Goal: Task Accomplishment & Management: Complete application form

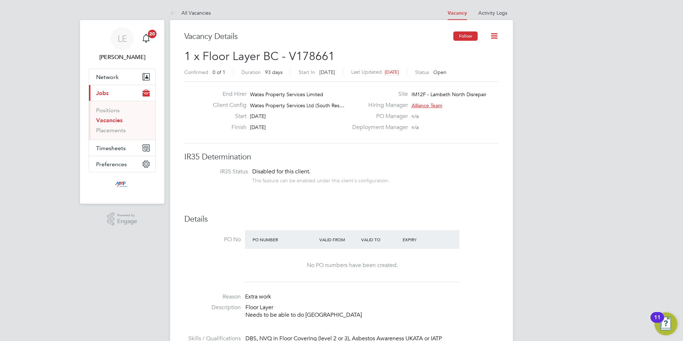
click at [461, 33] on button "Follow" at bounding box center [465, 35] width 24 height 9
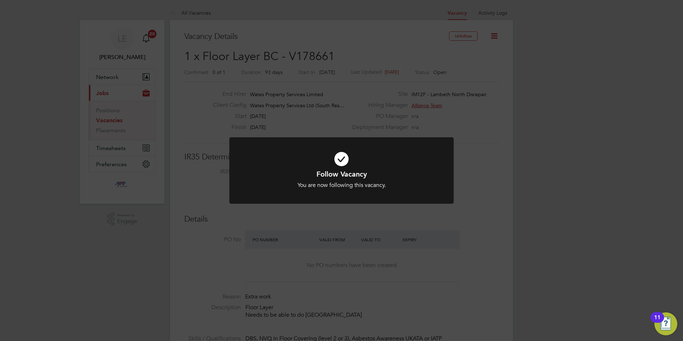
click at [506, 115] on div "Follow Vacancy You are now following this vacancy. Cancel Okay" at bounding box center [341, 170] width 683 height 341
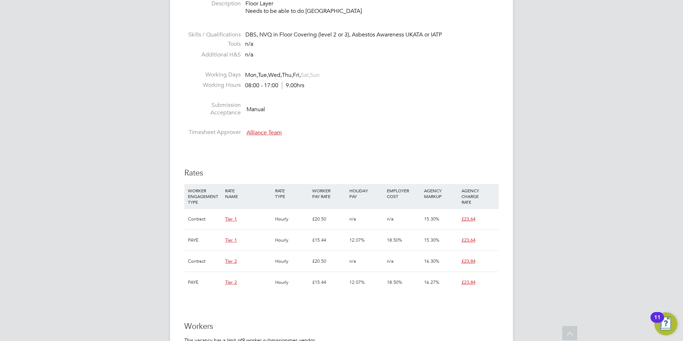
scroll to position [393, 0]
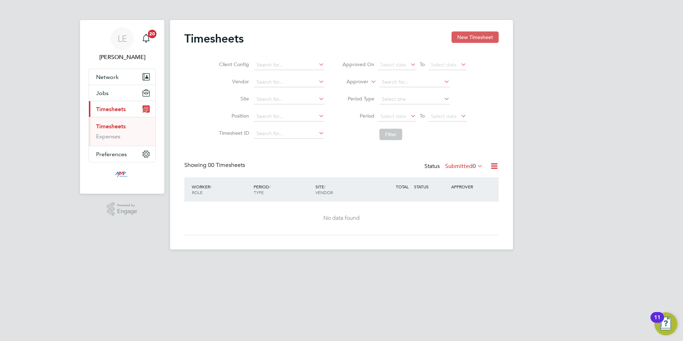
click at [470, 39] on button "New Timesheet" at bounding box center [474, 36] width 47 height 11
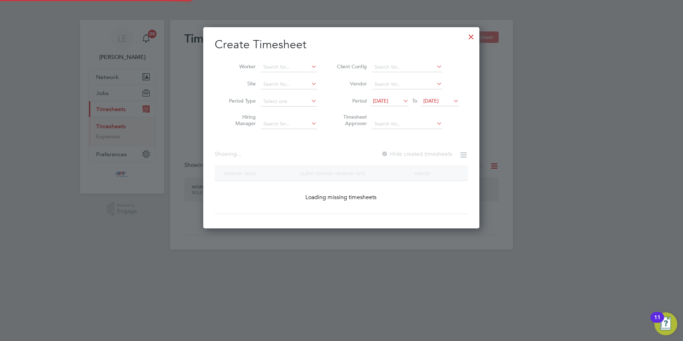
scroll to position [444, 276]
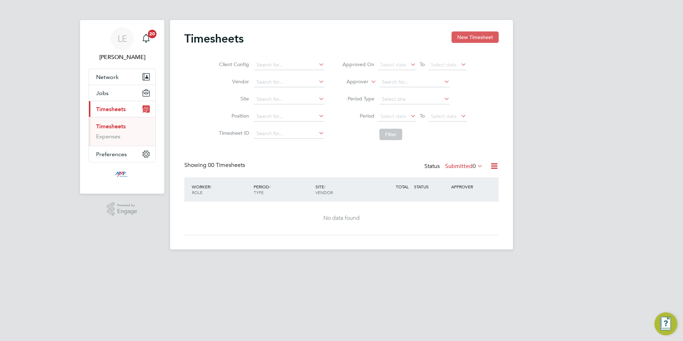
click at [472, 37] on button "New Timesheet" at bounding box center [474, 36] width 47 height 11
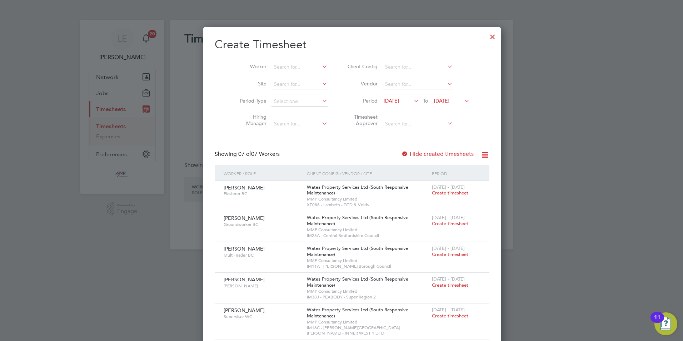
scroll to position [383, 276]
click at [276, 69] on input at bounding box center [299, 67] width 56 height 10
click at [276, 72] on li "Peter Fa rrell" at bounding box center [291, 77] width 63 height 10
type input "Peter Farrell"
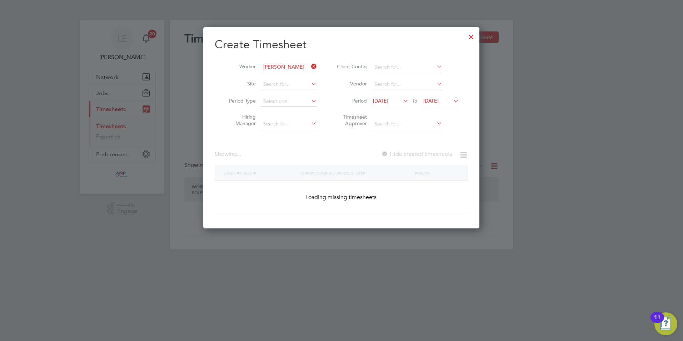
scroll to position [201, 276]
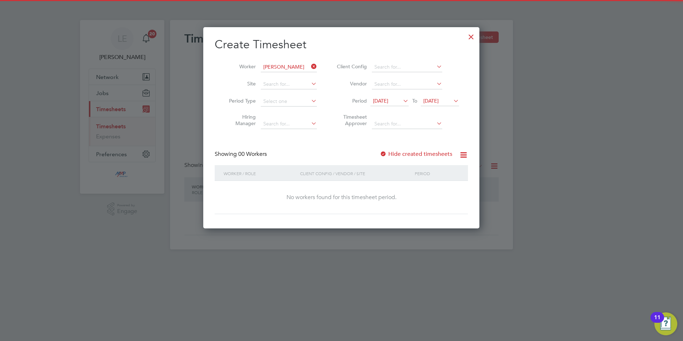
click at [386, 151] on div at bounding box center [383, 154] width 7 height 7
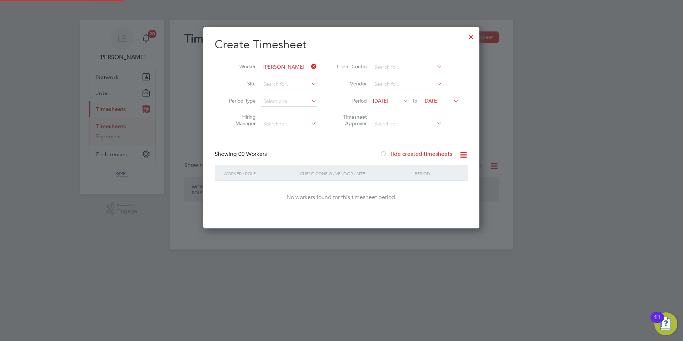
click at [386, 151] on div at bounding box center [383, 154] width 7 height 7
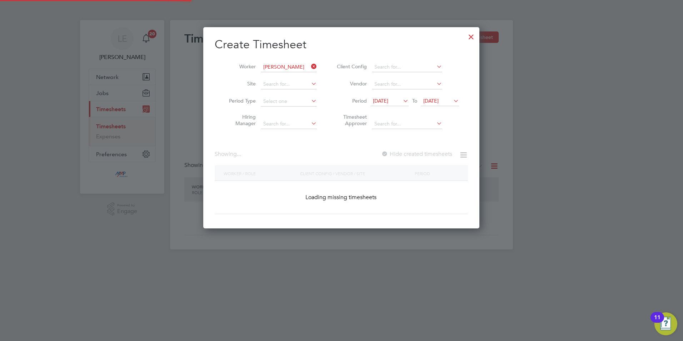
scroll to position [229, 276]
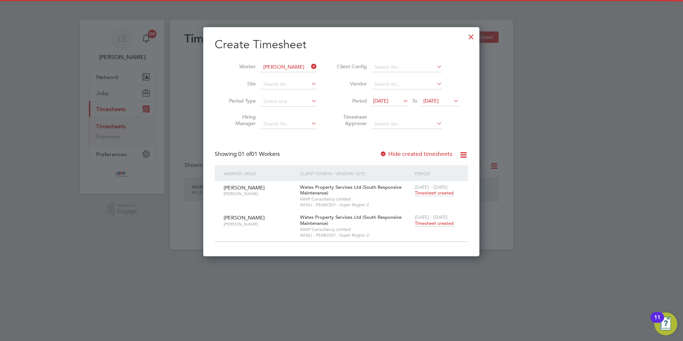
click at [432, 222] on span "Timesheet created" at bounding box center [434, 223] width 39 height 6
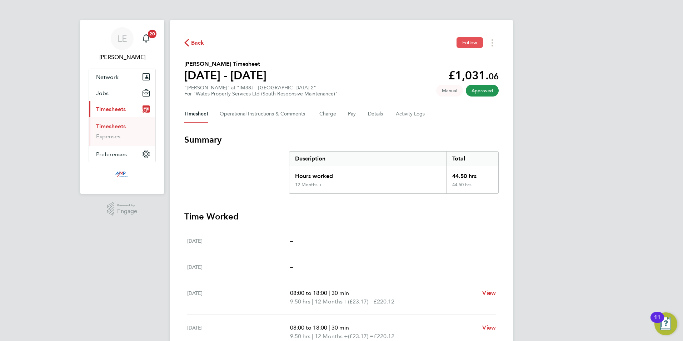
click at [459, 39] on button "Follow" at bounding box center [469, 42] width 26 height 11
click at [195, 41] on span "Back" at bounding box center [197, 43] width 13 height 9
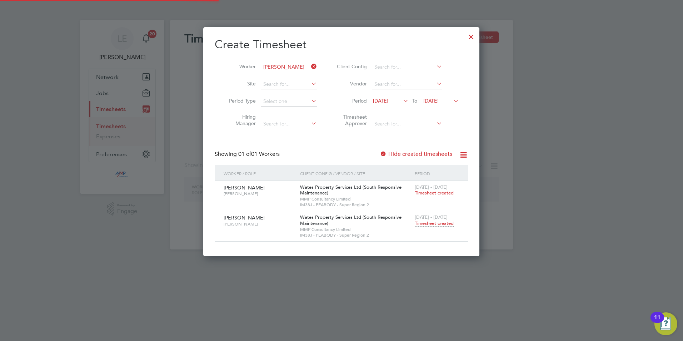
scroll to position [229, 276]
click at [300, 67] on input at bounding box center [289, 67] width 56 height 10
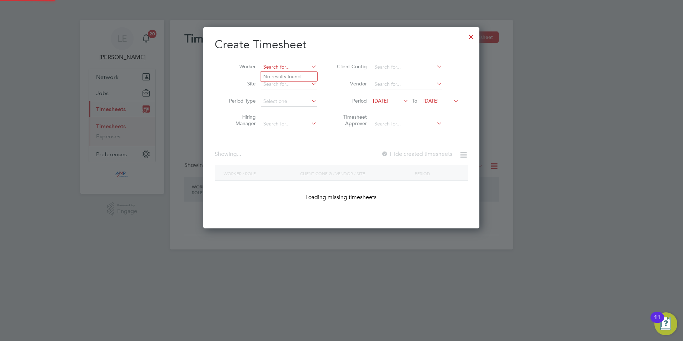
scroll to position [383, 276]
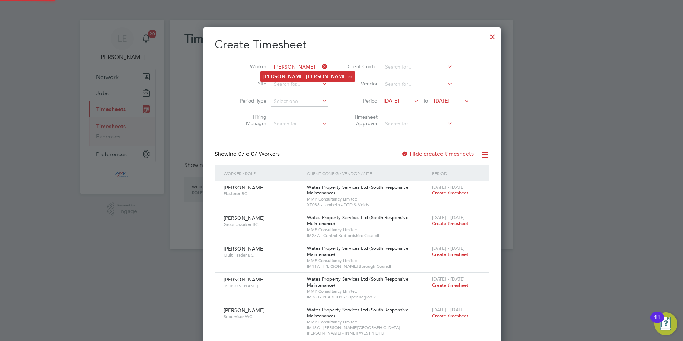
click at [302, 74] on li "Simon Luth er" at bounding box center [307, 77] width 95 height 10
type input "Simon Luther"
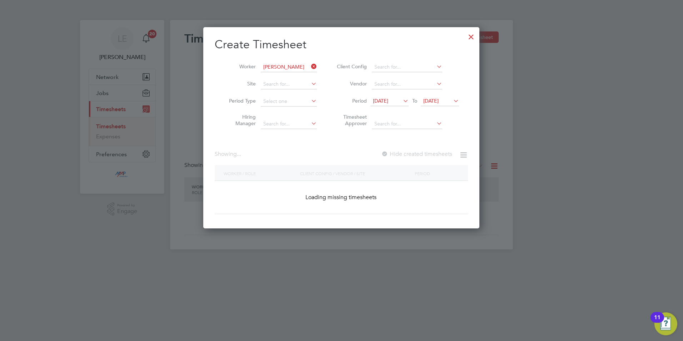
scroll to position [199, 276]
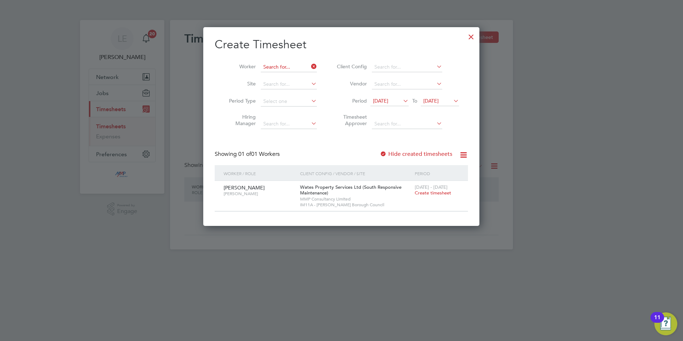
click at [278, 67] on input at bounding box center [289, 67] width 56 height 10
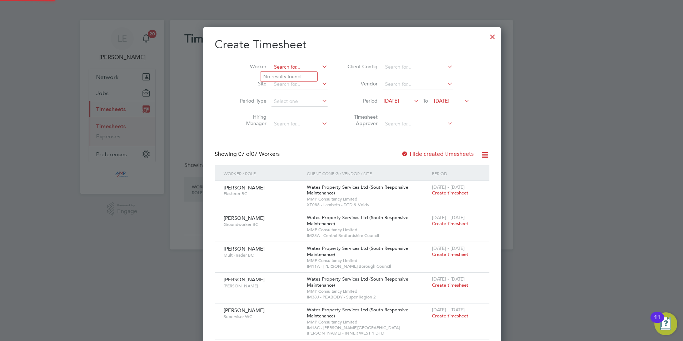
scroll to position [383, 276]
click at [297, 74] on li "Neville Fe lix" at bounding box center [289, 77] width 59 height 10
type input "Neville Felix"
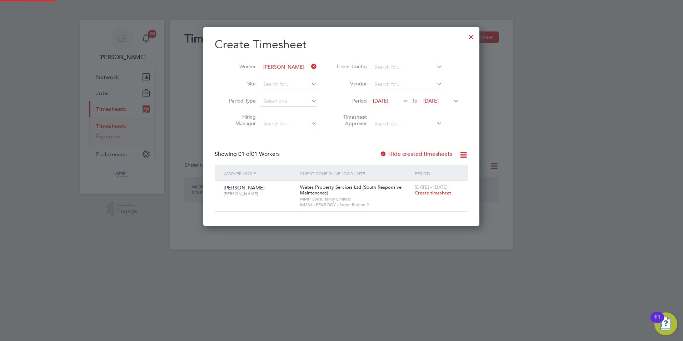
scroll to position [199, 276]
click at [280, 66] on input at bounding box center [289, 67] width 56 height 10
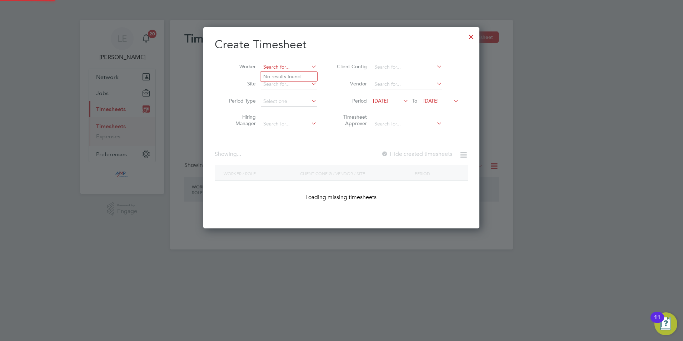
scroll to position [383, 276]
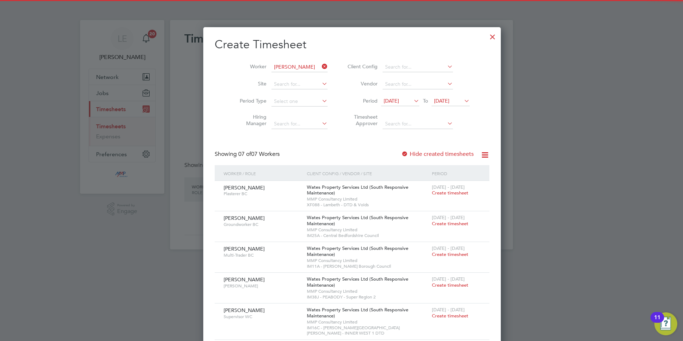
click at [299, 72] on li "Nathan Col e" at bounding box center [290, 77] width 60 height 10
type input "Nathan Cole"
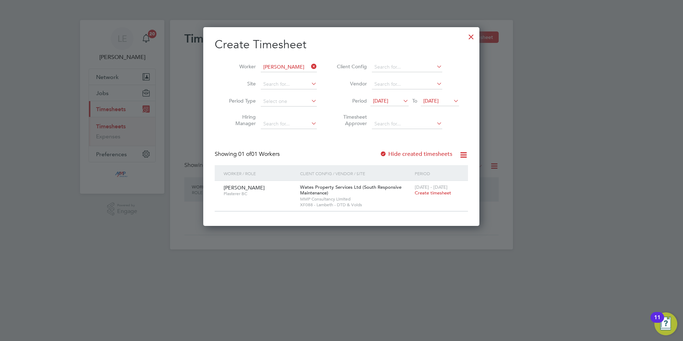
click at [471, 33] on div at bounding box center [471, 35] width 13 height 13
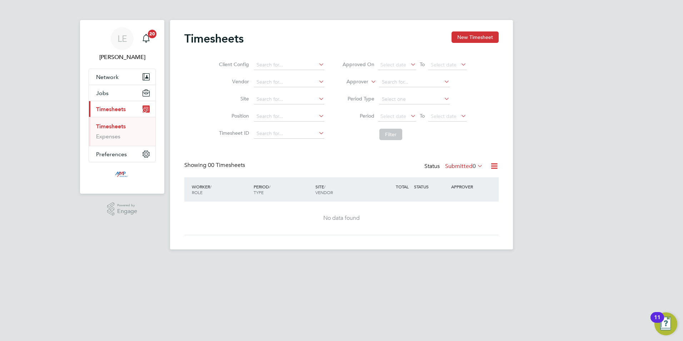
click at [464, 29] on div "Timesheets New Timesheet Client Config Vendor Site Position Timesheet ID Approv…" at bounding box center [341, 134] width 343 height 229
click at [465, 36] on button "New Timesheet" at bounding box center [474, 36] width 47 height 11
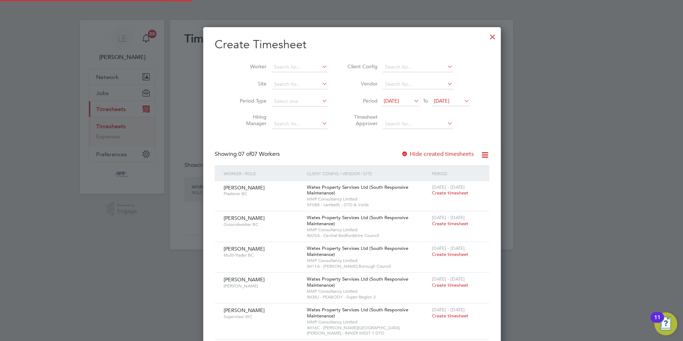
scroll to position [383, 276]
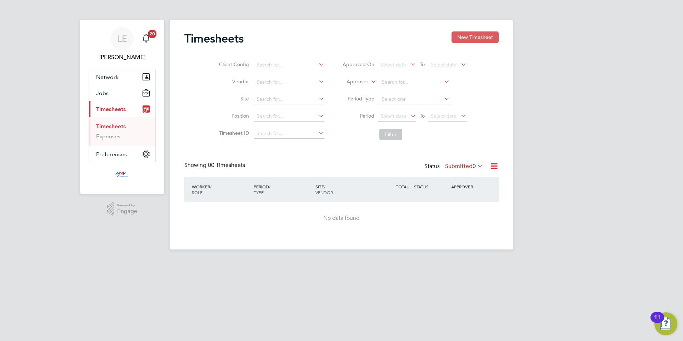
click at [461, 34] on button "New Timesheet" at bounding box center [474, 36] width 47 height 11
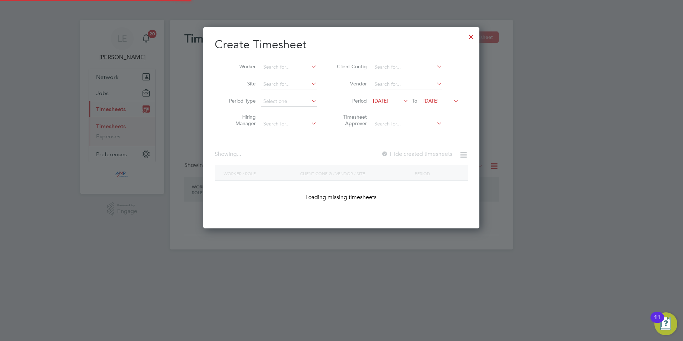
scroll to position [383, 276]
